Goal: Task Accomplishment & Management: Use online tool/utility

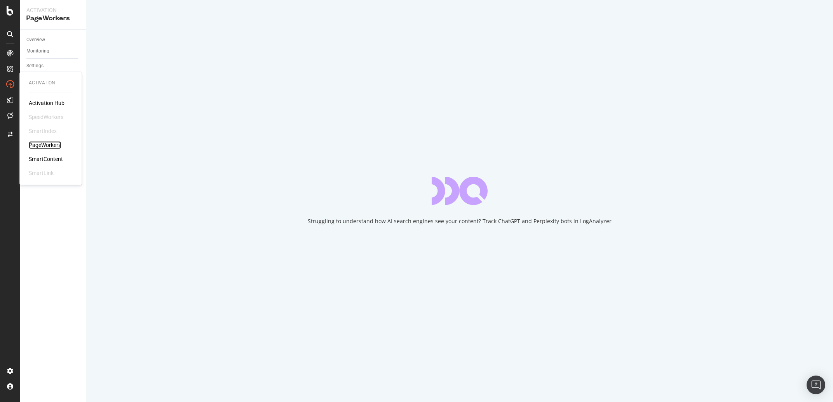
click at [51, 145] on div "PageWorkers" at bounding box center [45, 145] width 32 height 8
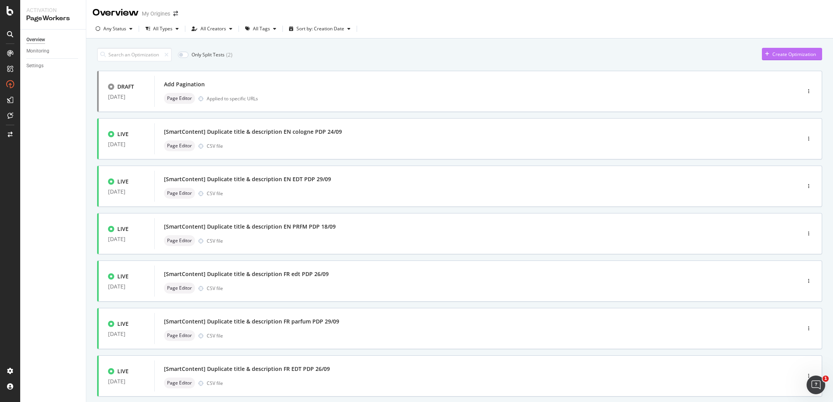
click at [792, 52] on div "Create Optimization" at bounding box center [794, 54] width 44 height 7
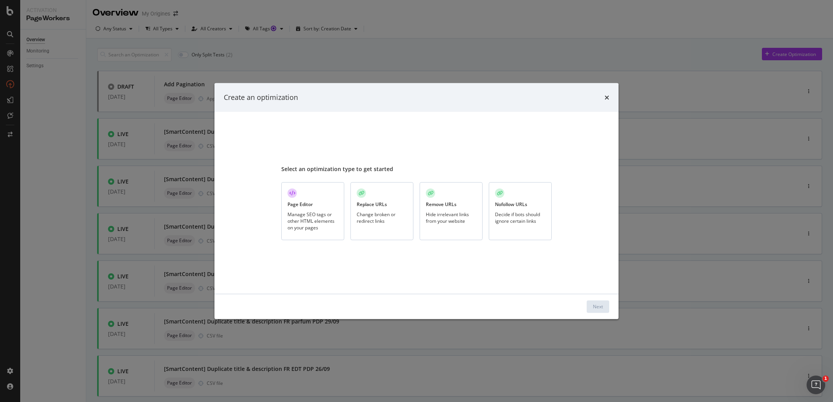
click at [328, 207] on div "Page Editor Manage SEO tags or other HTML elements on your pages" at bounding box center [312, 211] width 63 height 58
click at [595, 311] on div "Next" at bounding box center [598, 306] width 10 height 12
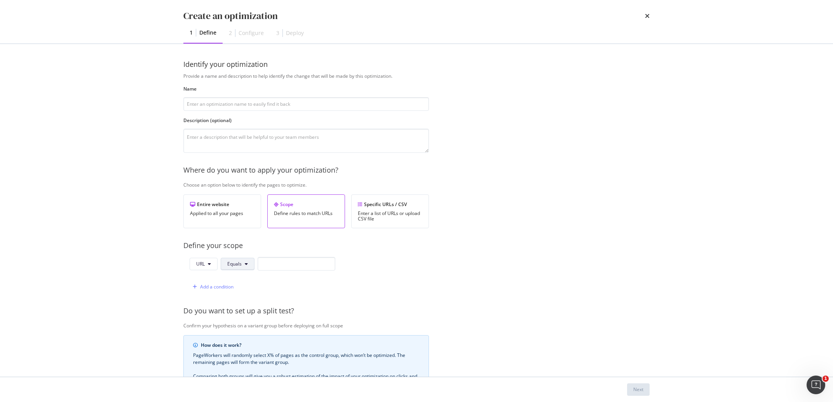
click at [224, 266] on button "Equals" at bounding box center [238, 264] width 34 height 12
click at [234, 165] on span "Contains" at bounding box center [250, 162] width 46 height 7
click at [291, 268] on input "modal" at bounding box center [301, 264] width 78 height 14
type input "/gb/"
click at [213, 289] on div "Add a condition" at bounding box center [216, 286] width 33 height 7
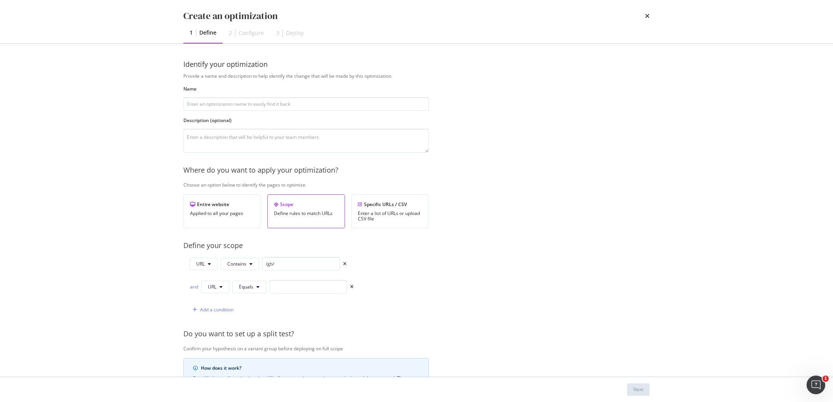
click at [195, 290] on div "and" at bounding box center [194, 286] width 9 height 7
click at [261, 289] on button "Equals" at bounding box center [249, 286] width 34 height 12
click at [271, 184] on span "Contains" at bounding box center [262, 185] width 46 height 7
click at [287, 286] on input "modal" at bounding box center [313, 287] width 78 height 14
type input "/ie/"
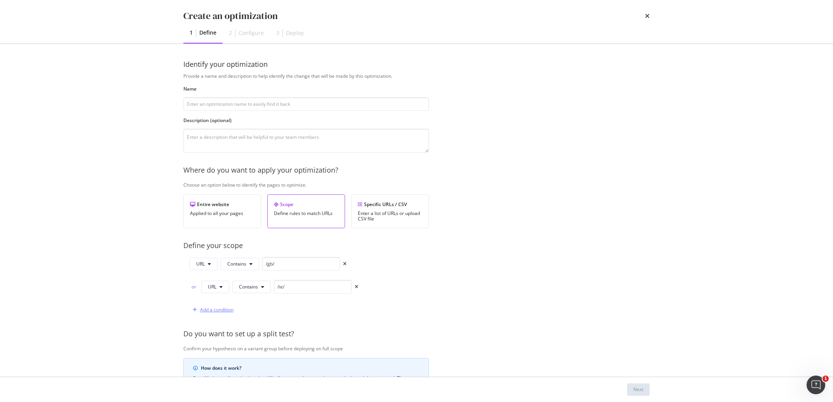
click at [206, 308] on div "Add a condition" at bounding box center [216, 309] width 33 height 7
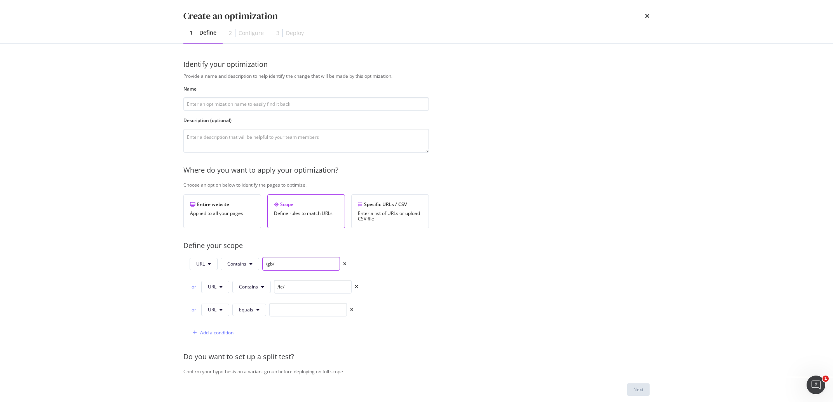
click at [305, 266] on input "/gb/" at bounding box center [301, 264] width 78 height 14
type input "/gb"
click at [309, 284] on input "/ie/" at bounding box center [313, 287] width 78 height 14
type input "/ie"
click at [211, 104] on input "modal" at bounding box center [306, 104] width 246 height 14
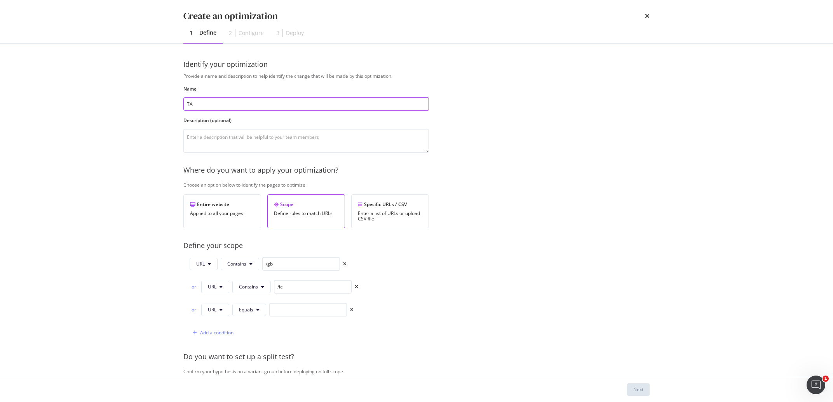
type input "T"
type input "Remove "free delivery from X" UK/IE"
click at [204, 138] on textarea "modal" at bounding box center [306, 141] width 246 height 24
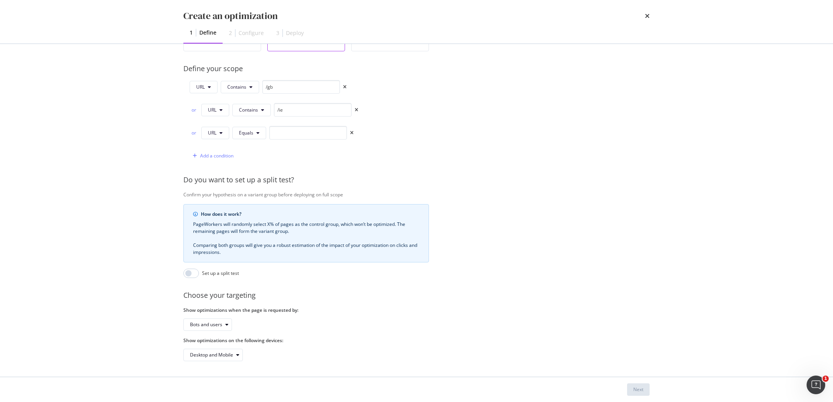
scroll to position [185, 0]
click at [350, 131] on icon "times" at bounding box center [351, 133] width 3 height 5
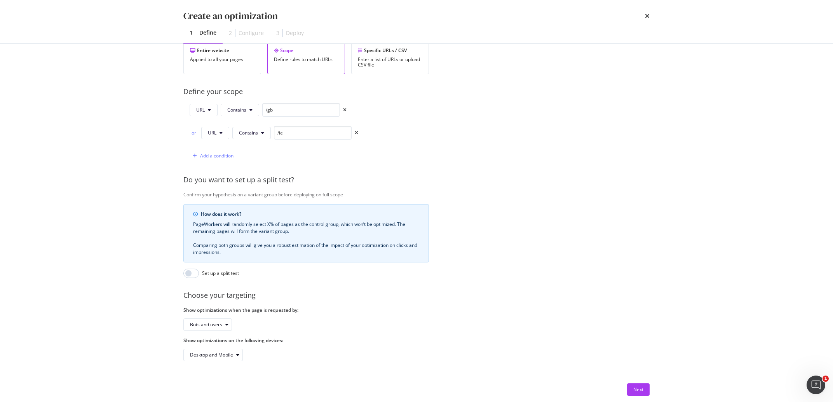
scroll to position [162, 0]
click at [639, 390] on div "Next" at bounding box center [638, 389] width 10 height 7
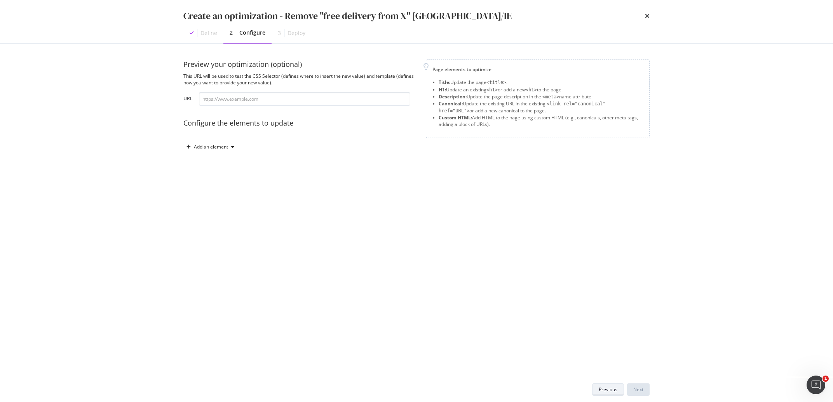
scroll to position [0, 0]
click at [213, 147] on div "Add an element" at bounding box center [211, 147] width 34 height 5
click at [223, 186] on div "Description" at bounding box center [216, 187] width 25 height 7
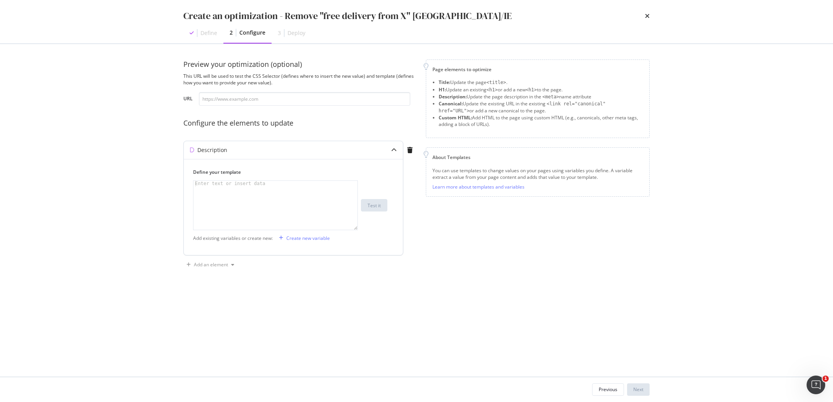
click at [243, 190] on div "modal" at bounding box center [275, 211] width 164 height 61
click at [301, 239] on div "Create new variable" at bounding box center [308, 238] width 44 height 7
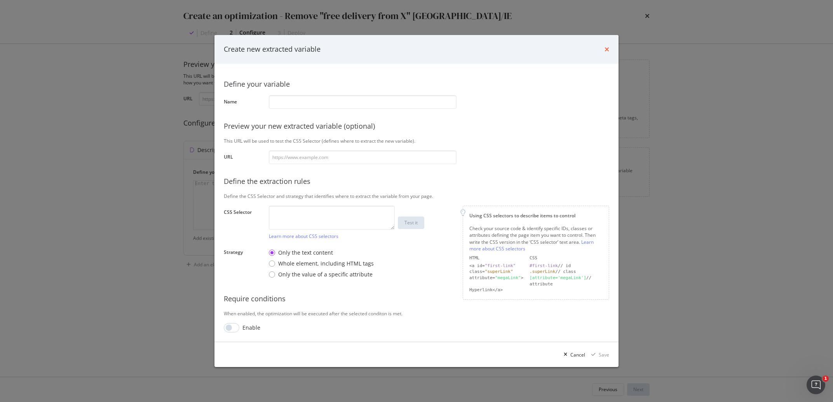
click at [605, 50] on icon "times" at bounding box center [606, 49] width 5 height 6
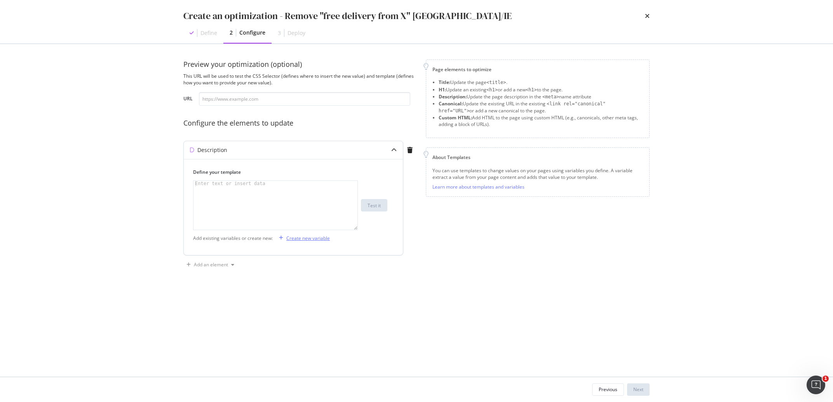
click at [306, 238] on div "Create new variable" at bounding box center [308, 238] width 44 height 7
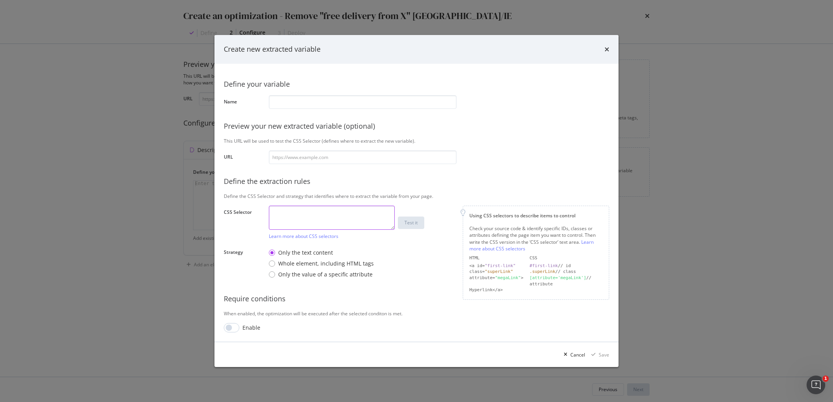
click at [301, 214] on textarea "modal" at bounding box center [332, 217] width 126 height 24
click at [602, 47] on div "Create new extracted variable" at bounding box center [416, 49] width 385 height 10
click at [603, 47] on div "Create new extracted variable" at bounding box center [416, 49] width 385 height 10
click at [606, 50] on icon "times" at bounding box center [606, 49] width 5 height 6
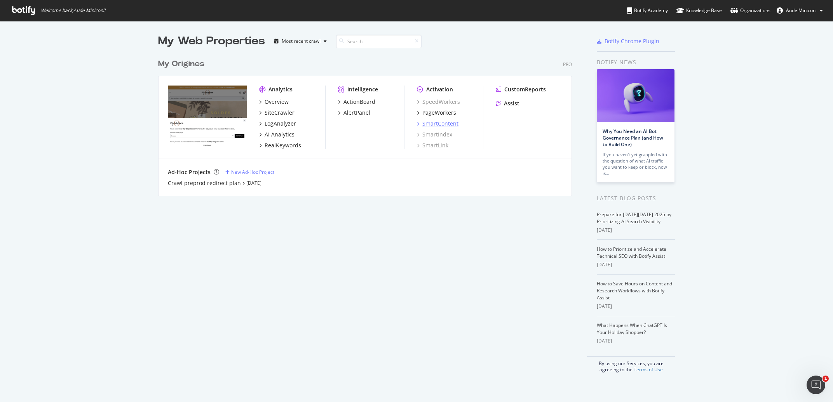
click at [442, 124] on div "SmartContent" at bounding box center [440, 124] width 36 height 8
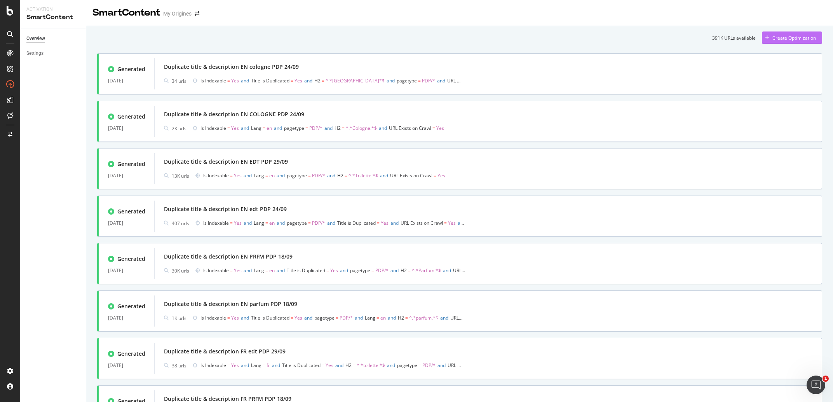
click at [771, 33] on div "Create Optimization" at bounding box center [789, 38] width 54 height 12
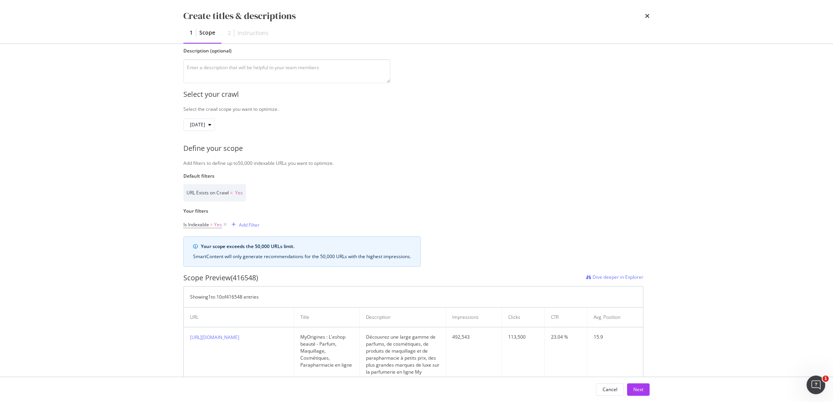
scroll to position [109, 0]
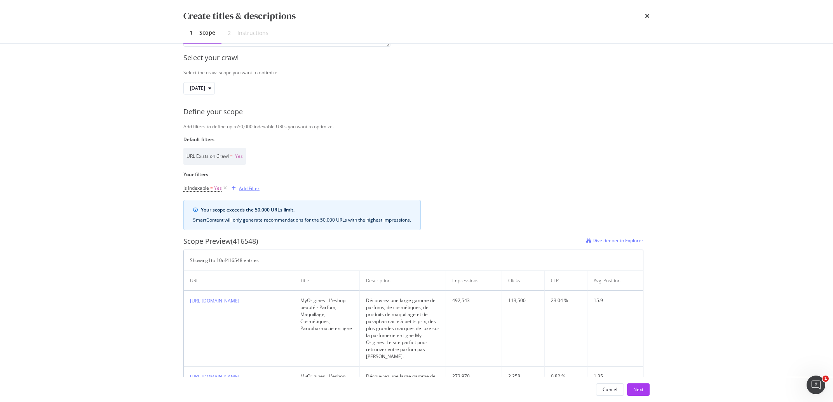
type input "Remove delivery UK/IE"
click at [245, 190] on div "Add Filter" at bounding box center [249, 188] width 21 height 7
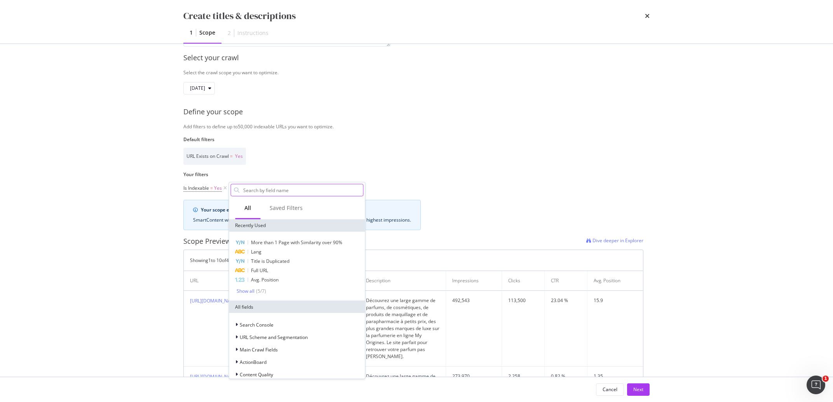
click at [254, 191] on input "Name" at bounding box center [302, 190] width 120 height 12
click at [268, 267] on span "Full URL" at bounding box center [259, 270] width 17 height 7
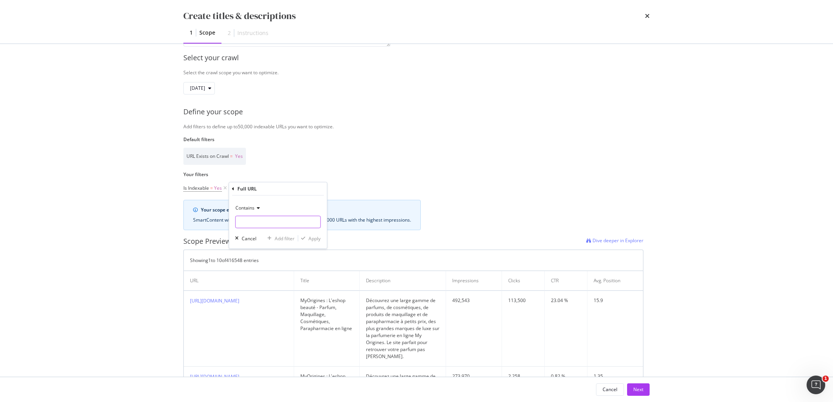
click at [265, 222] on input "Name" at bounding box center [277, 222] width 85 height 12
type input "/gb"
click at [312, 240] on div "Apply" at bounding box center [314, 238] width 12 height 7
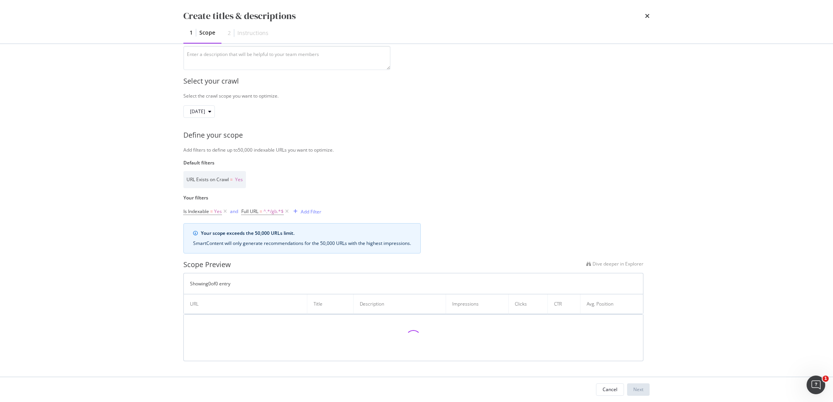
scroll to position [0, 0]
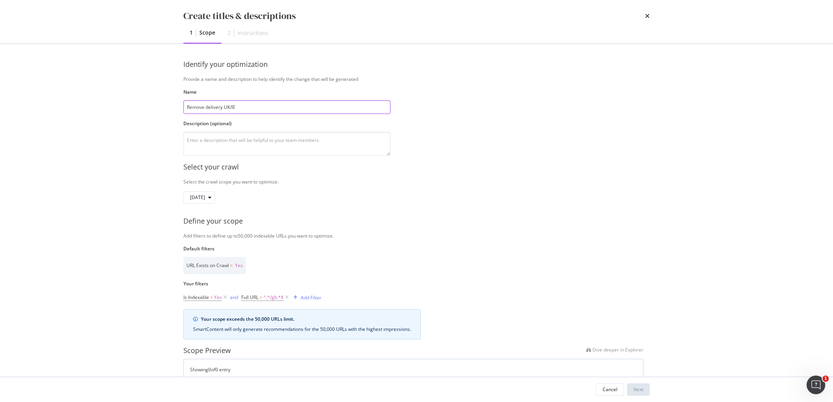
click at [238, 108] on input "Remove delivery UK/IE" at bounding box center [286, 107] width 207 height 14
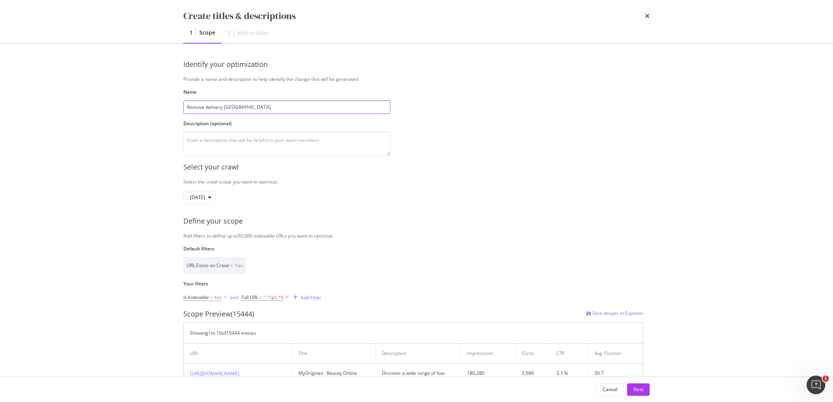
type input "Remove delivery [GEOGRAPHIC_DATA]"
click at [420, 182] on div "Select the crawl scope you want to optimize." at bounding box center [416, 181] width 466 height 7
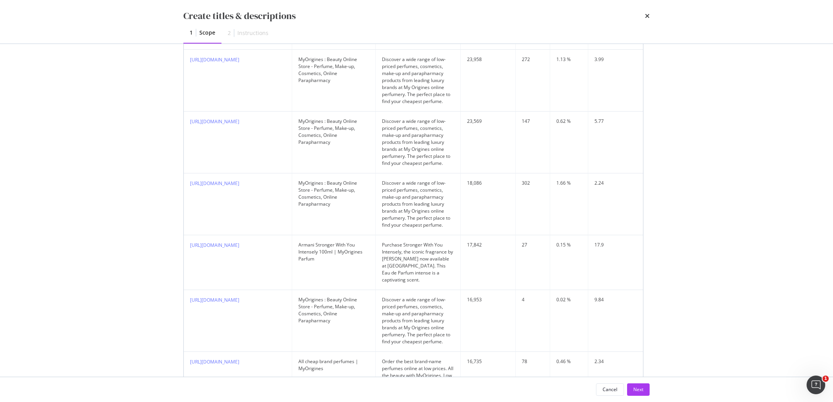
scroll to position [600, 0]
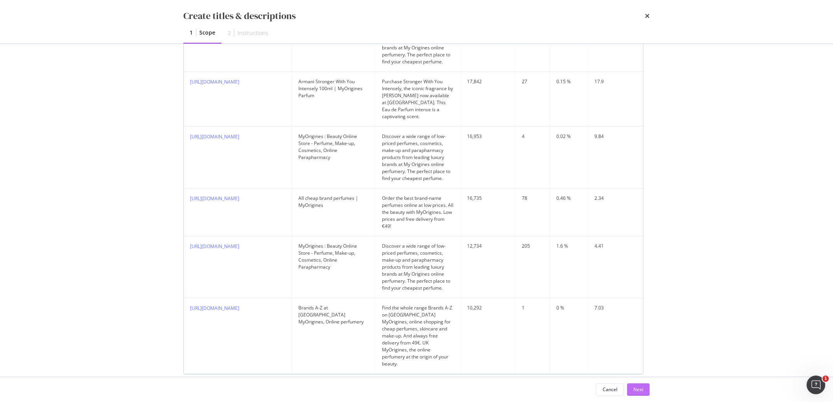
click at [635, 387] on div "Next" at bounding box center [638, 389] width 10 height 7
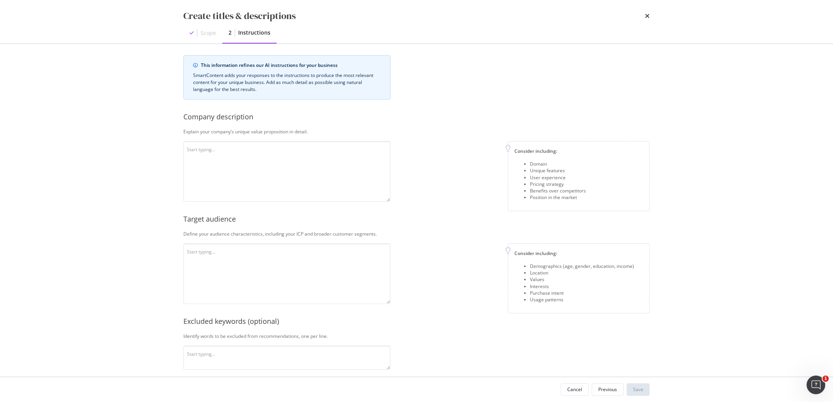
scroll to position [0, 0]
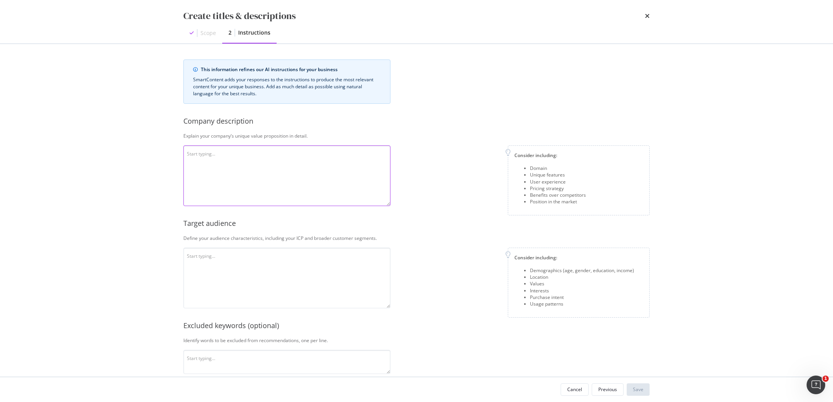
click at [343, 174] on textarea "modal" at bounding box center [286, 175] width 207 height 61
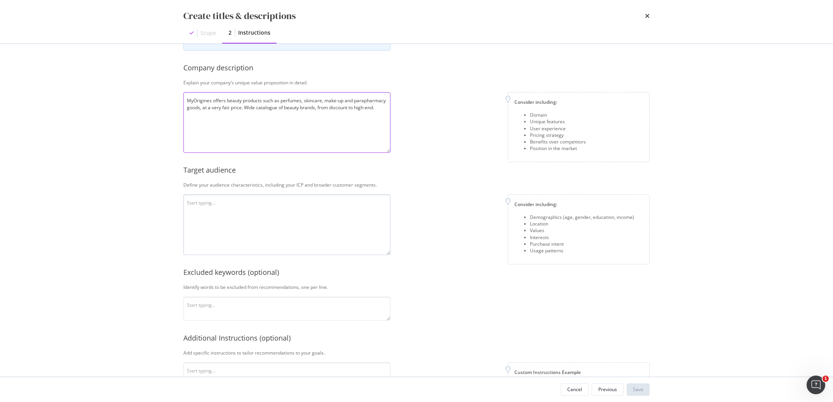
scroll to position [73, 0]
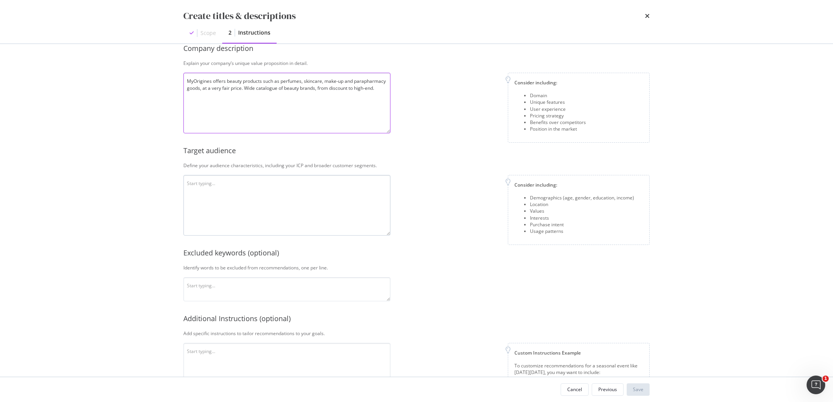
type textarea "MyOrigines offers beauty products such as perfumes, skincare, make-up and parap…"
click at [273, 181] on textarea "modal" at bounding box center [286, 205] width 207 height 61
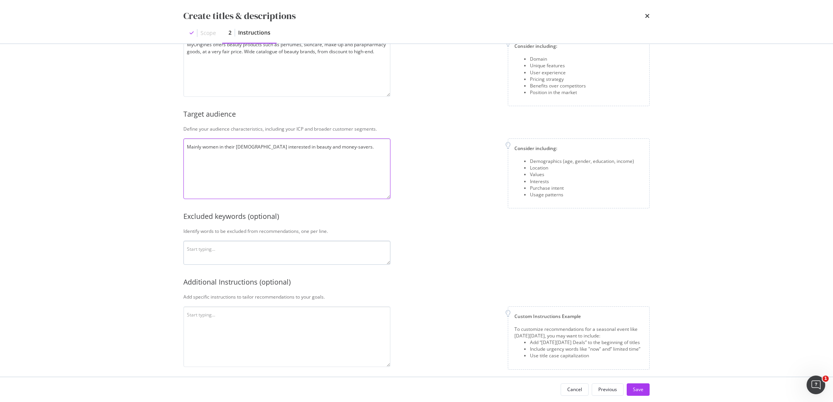
scroll to position [115, 0]
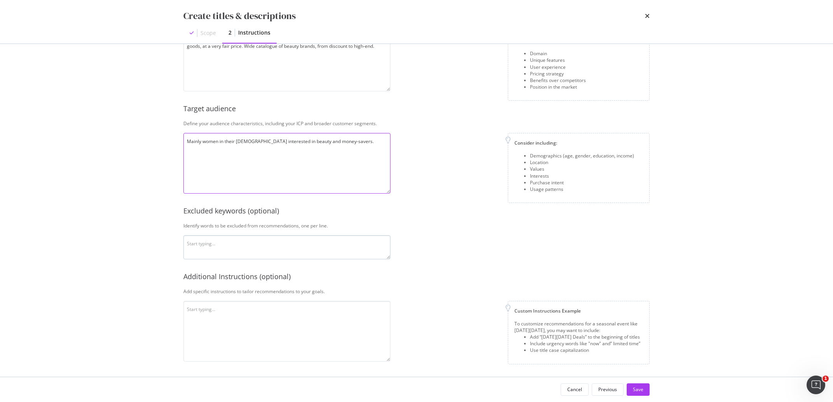
type textarea "Mainly women in their [DEMOGRAPHIC_DATA] interested in beauty and money-savers."
click at [211, 246] on textarea "modal" at bounding box center [286, 247] width 207 height 24
type textarea "free delivery"
click at [638, 392] on div "Save" at bounding box center [638, 389] width 10 height 7
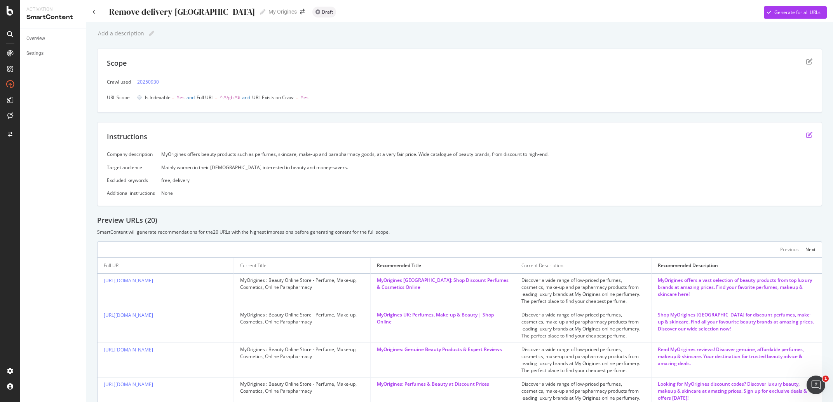
click at [806, 134] on icon "edit" at bounding box center [809, 135] width 6 height 6
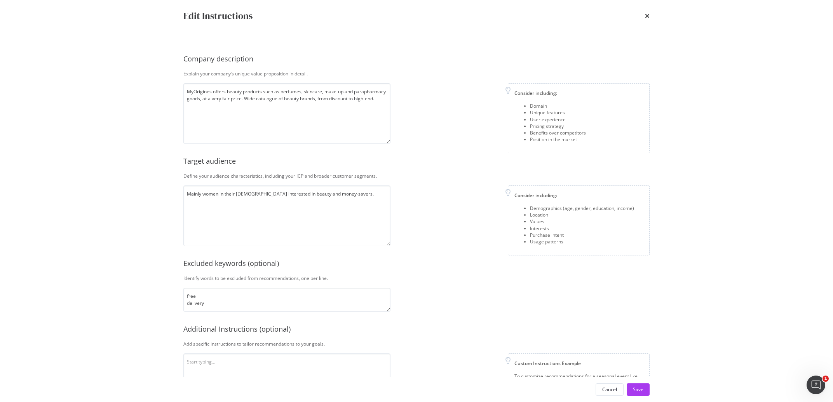
scroll to position [28, 0]
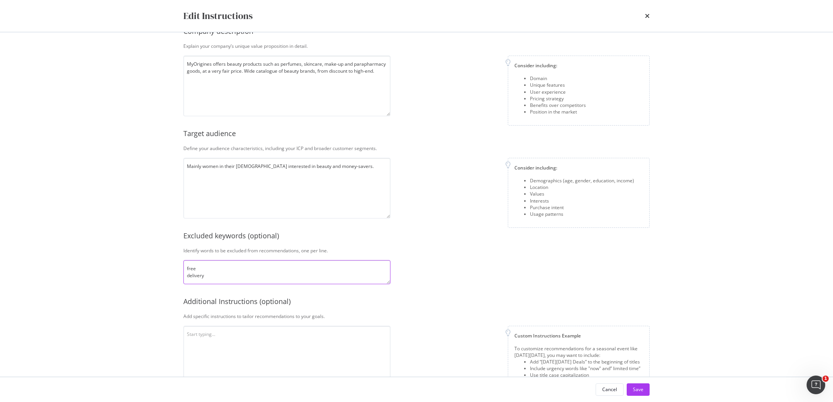
click at [246, 272] on textarea "free delivery" at bounding box center [286, 272] width 207 height 24
type textarea "free delivery discount discounted cheap"
click at [211, 343] on textarea "modal" at bounding box center [286, 356] width 207 height 61
click at [231, 334] on textarea "Finish the title with MyOrigines Produit." at bounding box center [286, 356] width 207 height 61
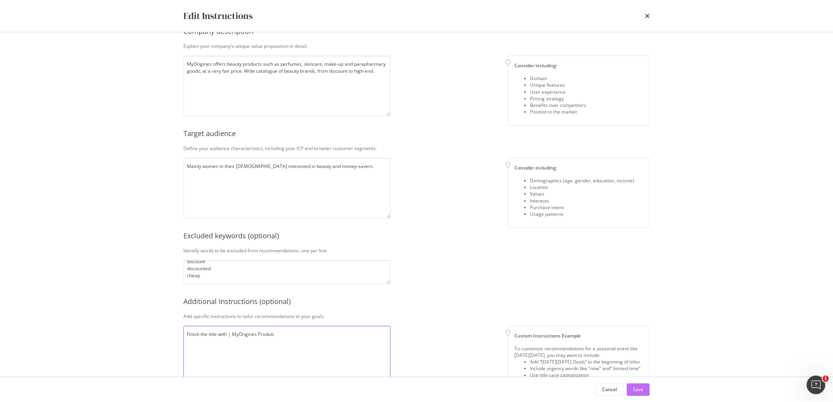
type textarea "Finish the title with | MyOrigines Produit."
click at [646, 387] on button "Save" at bounding box center [638, 389] width 23 height 12
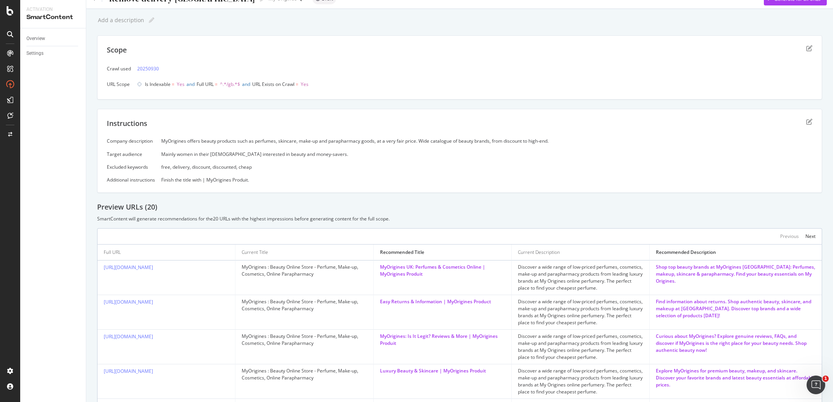
scroll to position [0, 0]
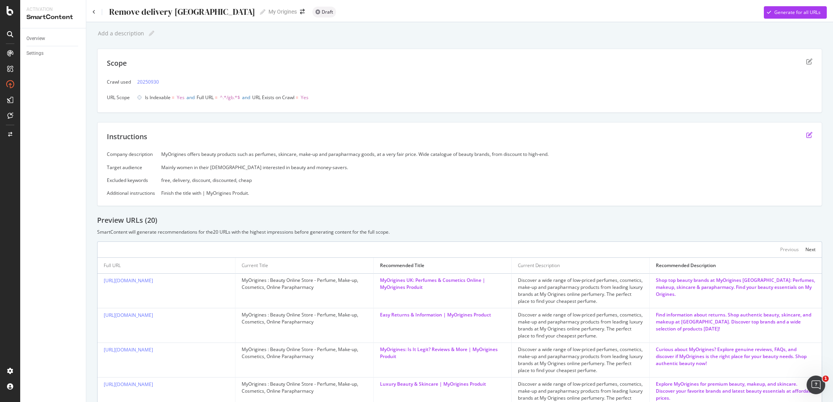
click at [806, 134] on icon "edit" at bounding box center [809, 135] width 6 height 6
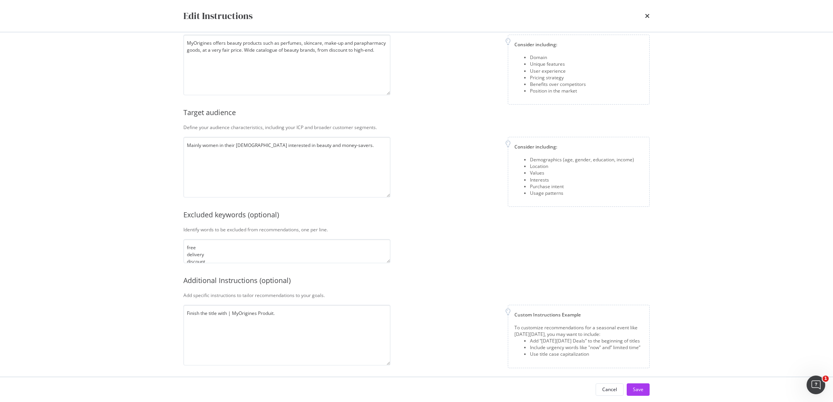
scroll to position [53, 0]
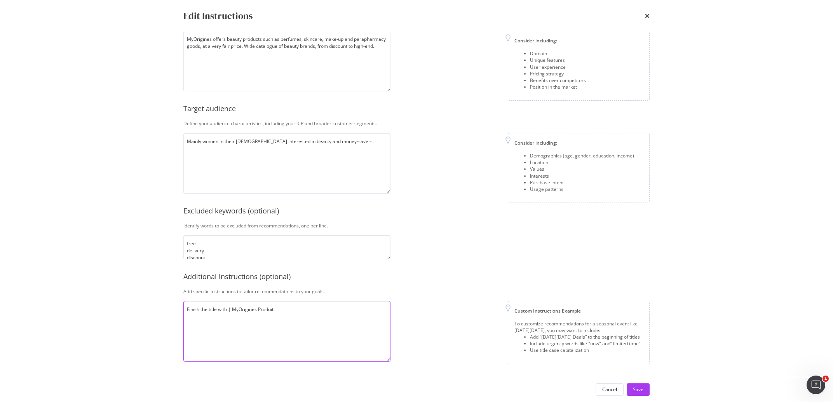
drag, startPoint x: 293, startPoint y: 311, endPoint x: 89, endPoint y: 311, distance: 204.3
click at [183, 311] on textarea "Finish the title with | MyOrigines Produit." at bounding box center [286, 331] width 207 height 61
click at [642, 386] on div "Save" at bounding box center [638, 389] width 10 height 7
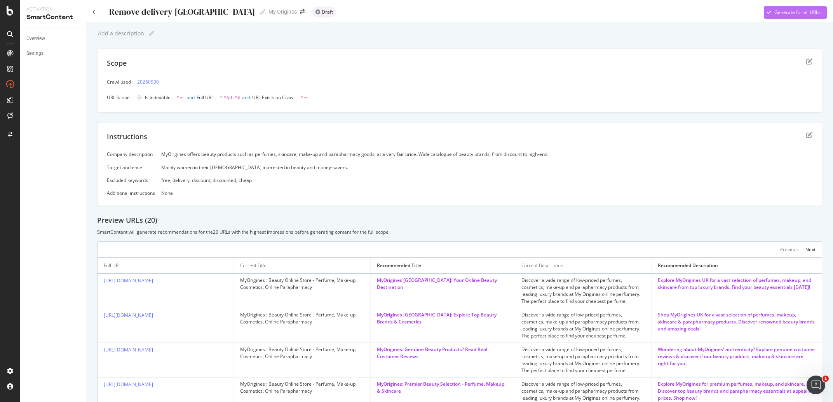
click at [785, 18] on div "Generate for all URLs" at bounding box center [792, 13] width 57 height 12
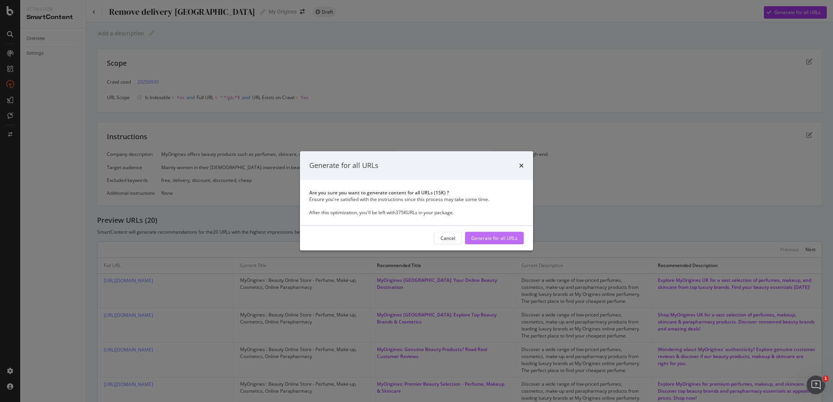
click at [484, 235] on div "Generate for all URLs" at bounding box center [494, 238] width 46 height 7
